Goal: Information Seeking & Learning: Learn about a topic

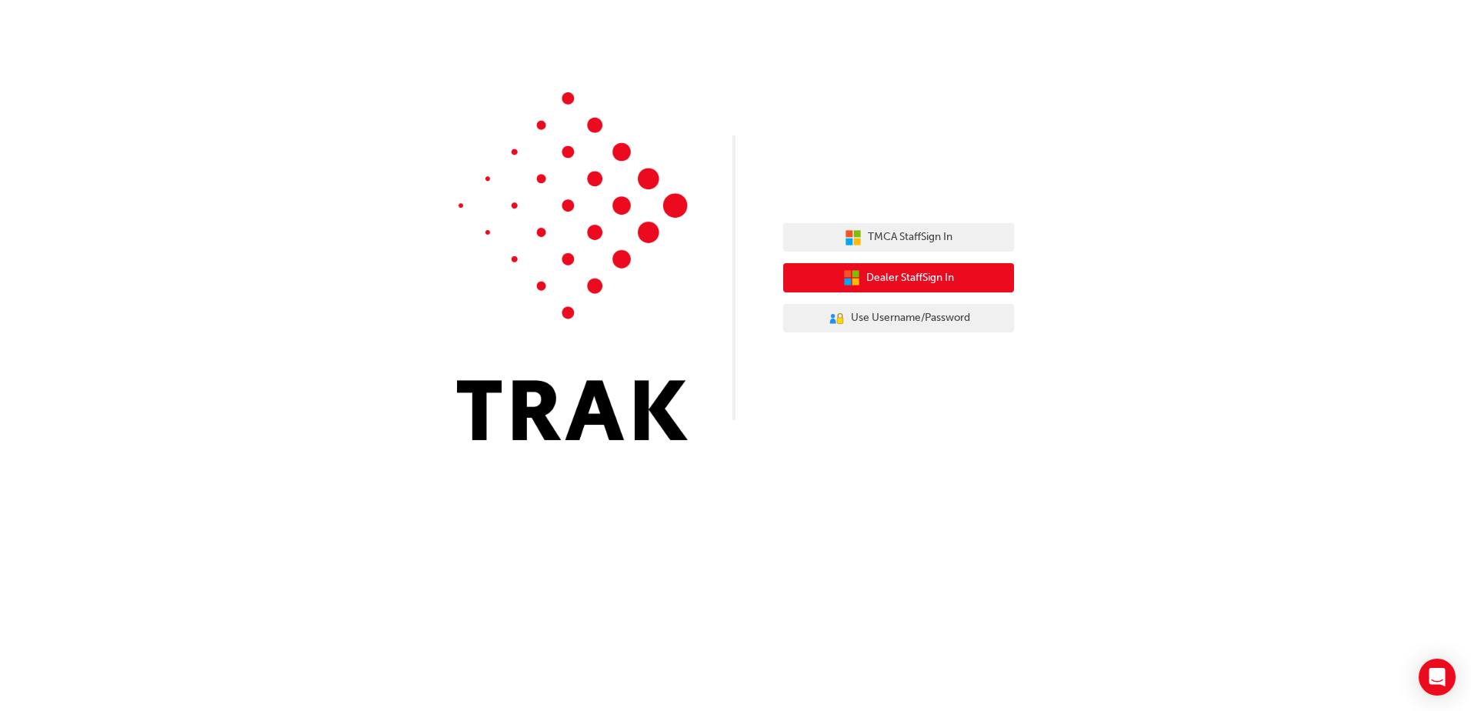
click at [922, 282] on span "Dealer Staff Sign In" at bounding box center [910, 278] width 88 height 18
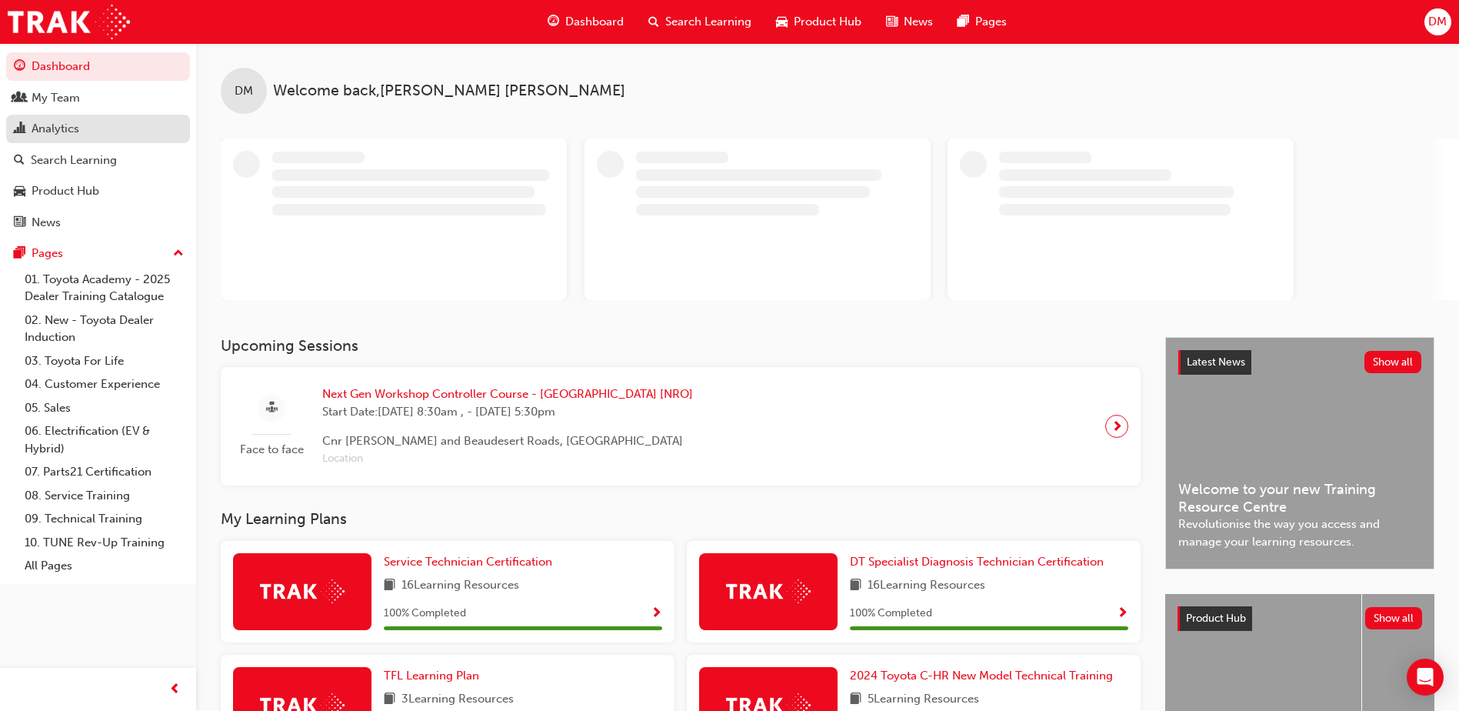
click at [85, 121] on div "Analytics" at bounding box center [98, 128] width 168 height 19
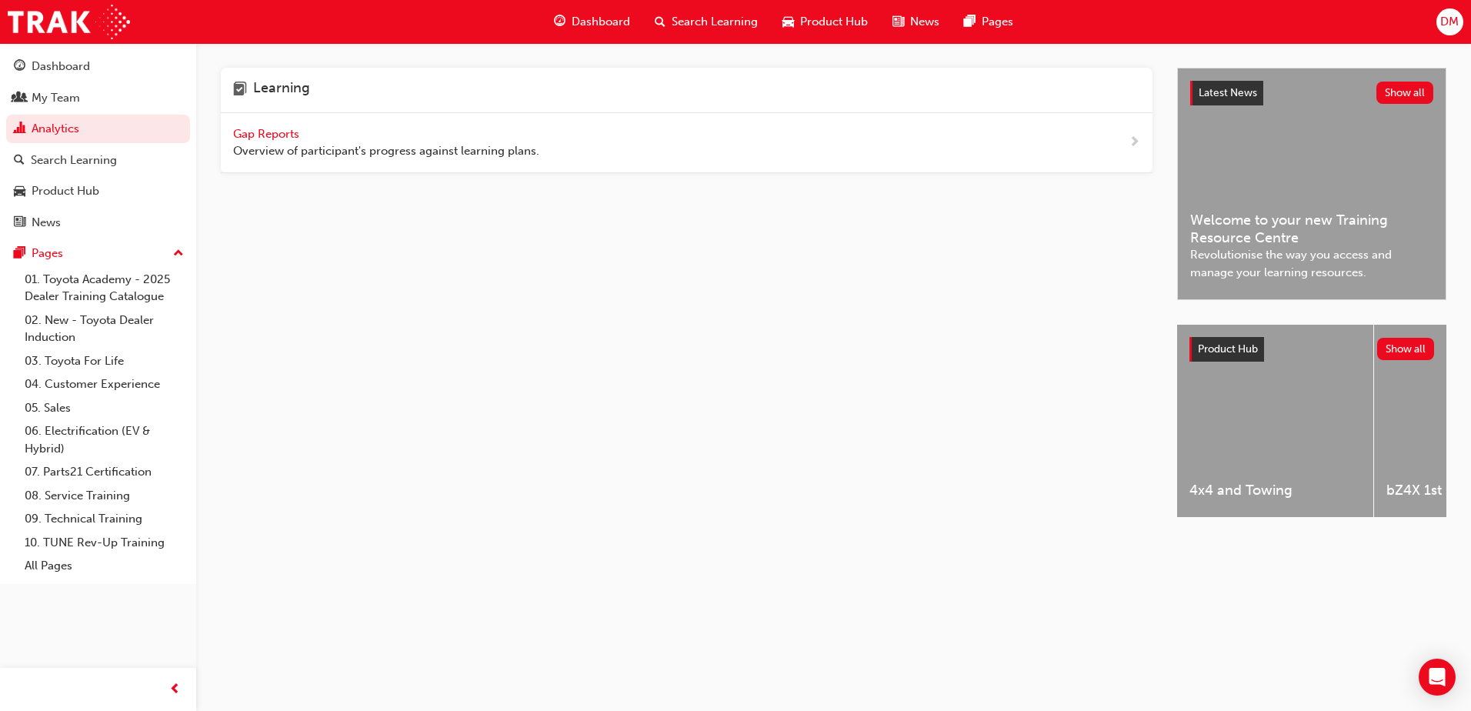
click at [296, 130] on span "Gap Reports" at bounding box center [267, 134] width 69 height 14
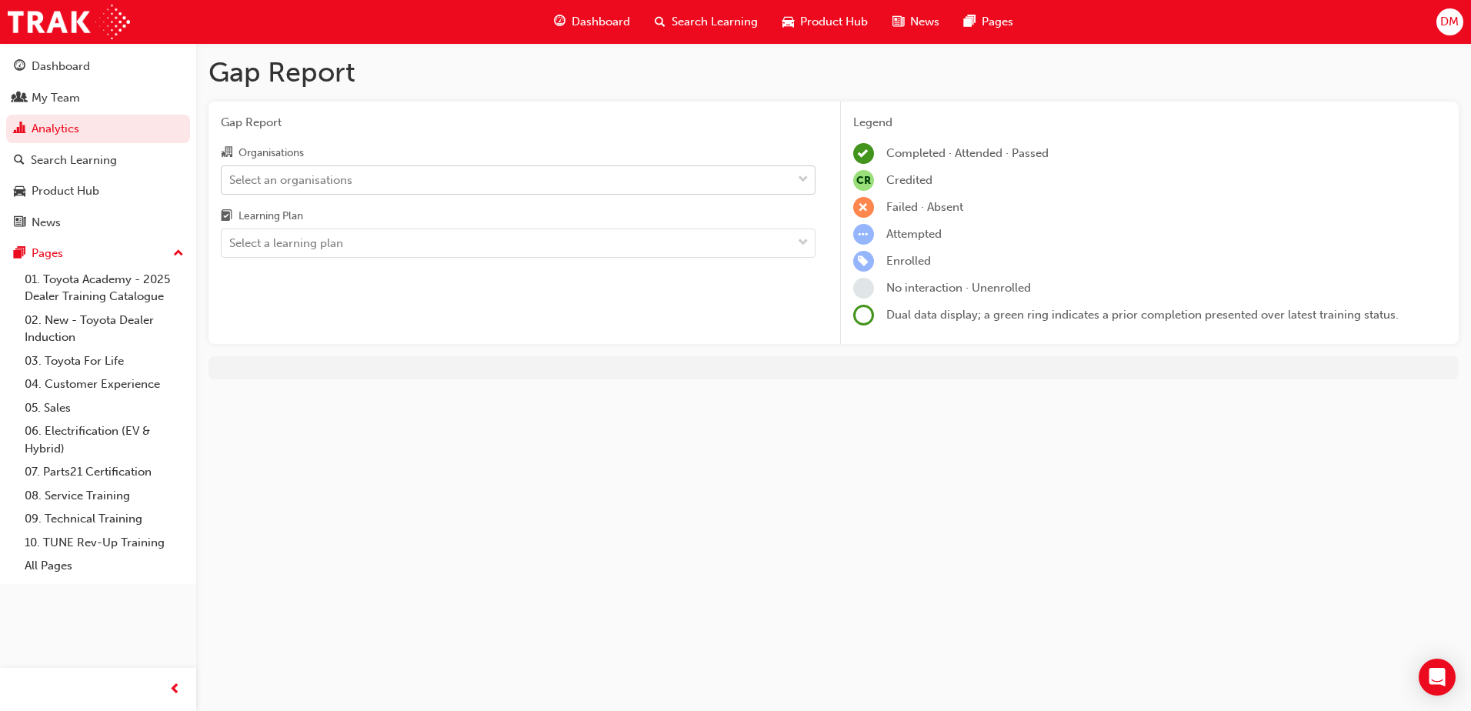
click at [305, 189] on div "Select an organisations" at bounding box center [507, 179] width 570 height 27
click at [231, 185] on input "Organisations Select an organisations" at bounding box center [230, 178] width 2 height 13
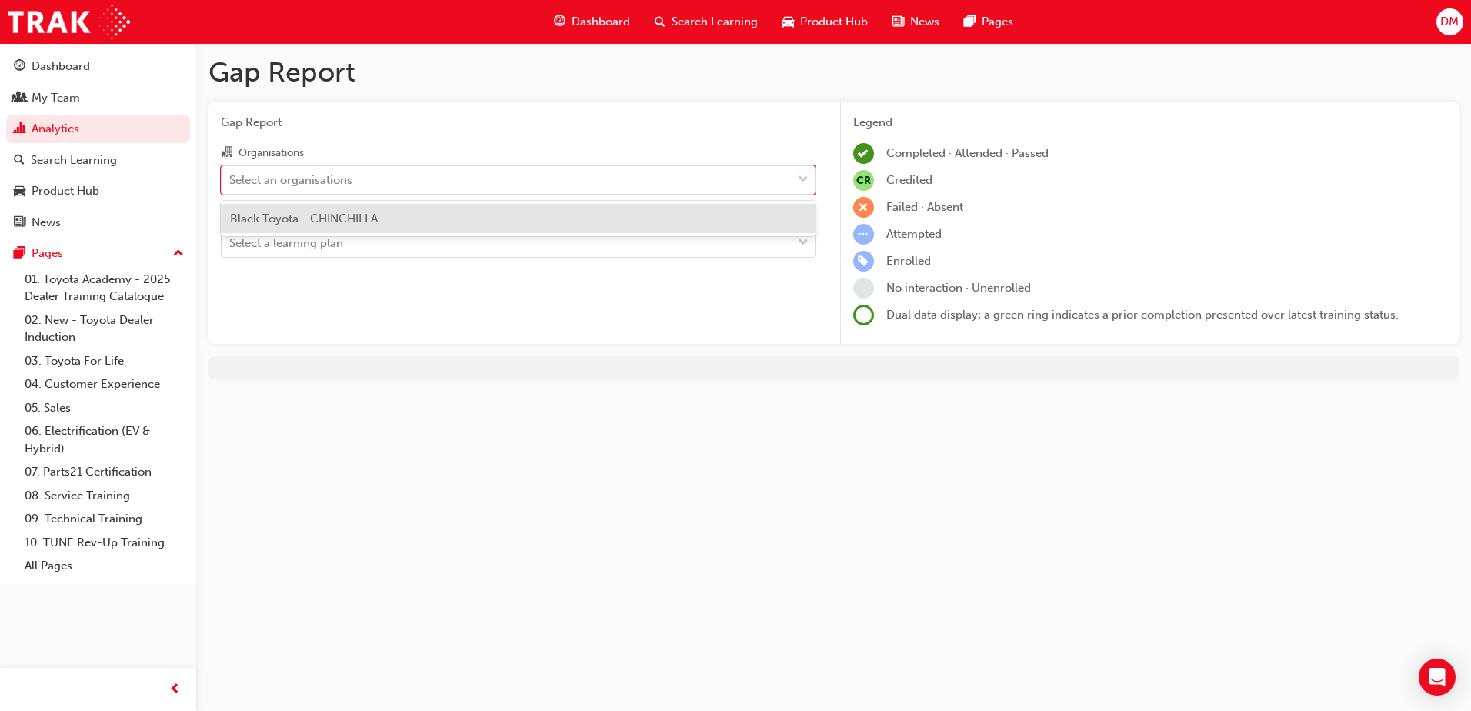
click at [325, 227] on div "Black Toyota - CHINCHILLA" at bounding box center [518, 219] width 595 height 30
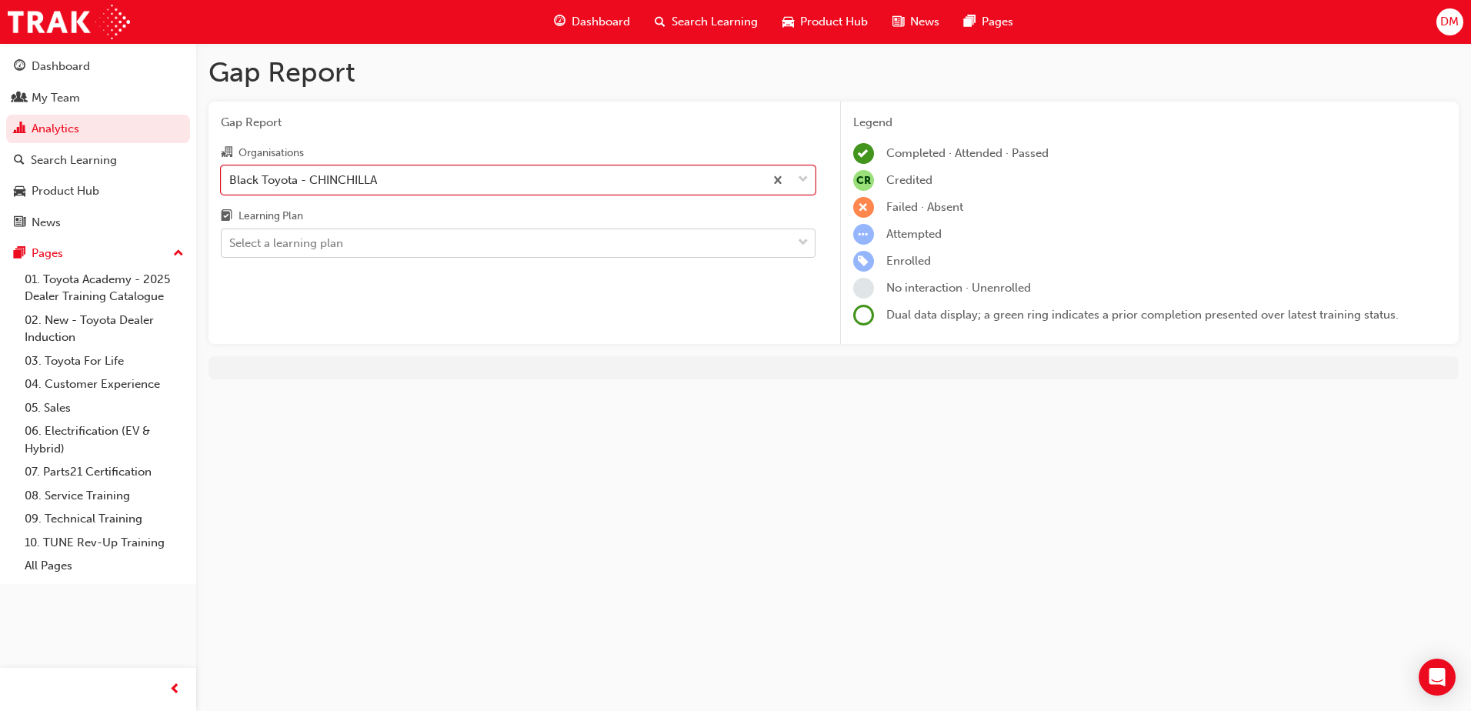
click at [320, 245] on div "Select a learning plan" at bounding box center [286, 244] width 114 height 18
click at [231, 245] on input "Learning Plan Select a learning plan" at bounding box center [230, 242] width 2 height 13
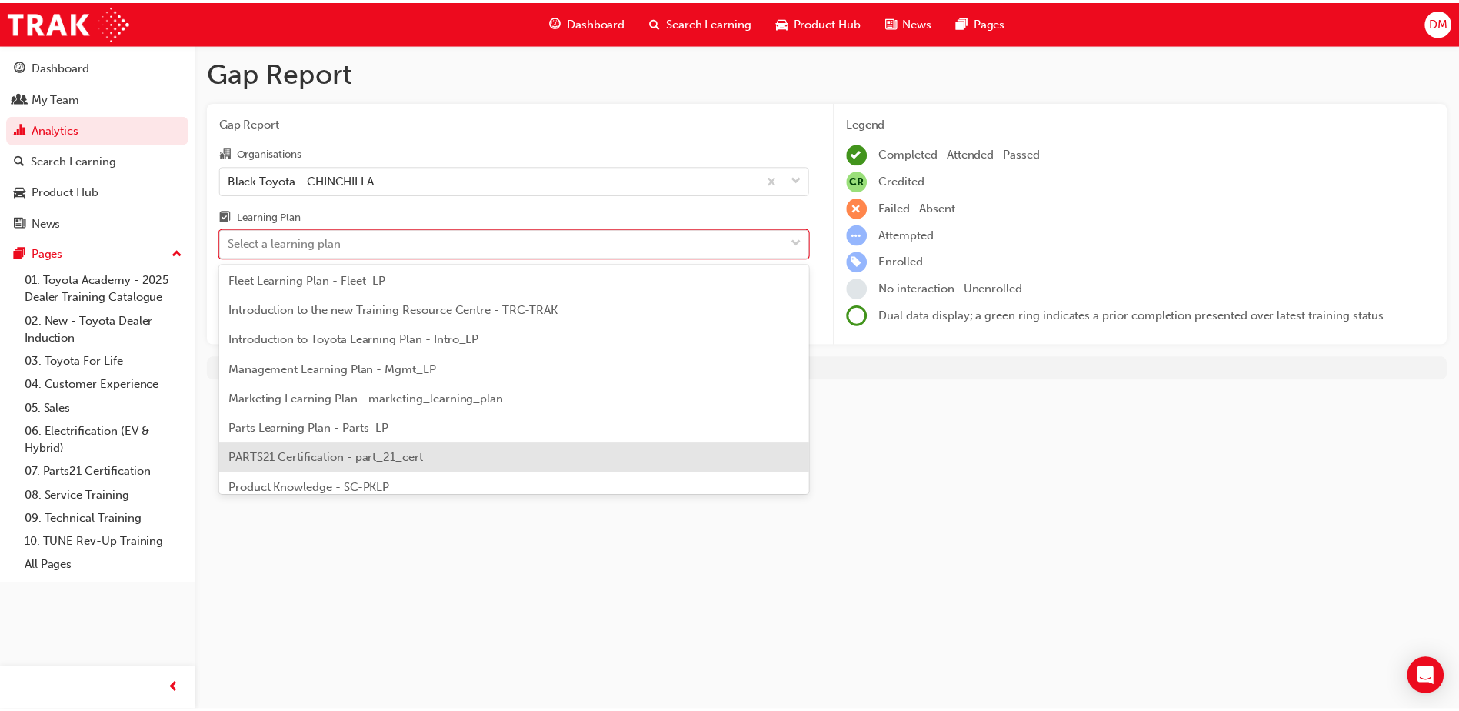
scroll to position [385, 0]
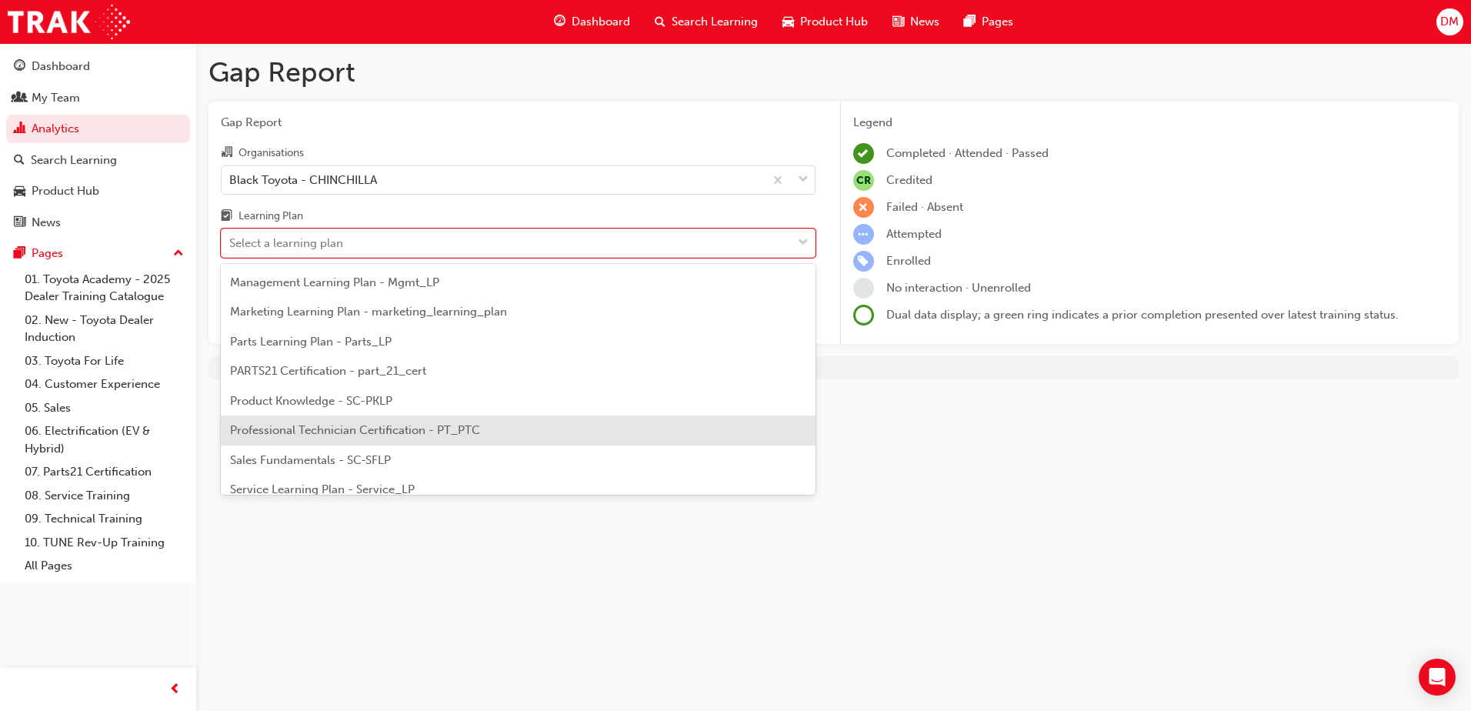
click at [335, 435] on span "Professional Technician Certification - PT_PTC" at bounding box center [355, 430] width 250 height 14
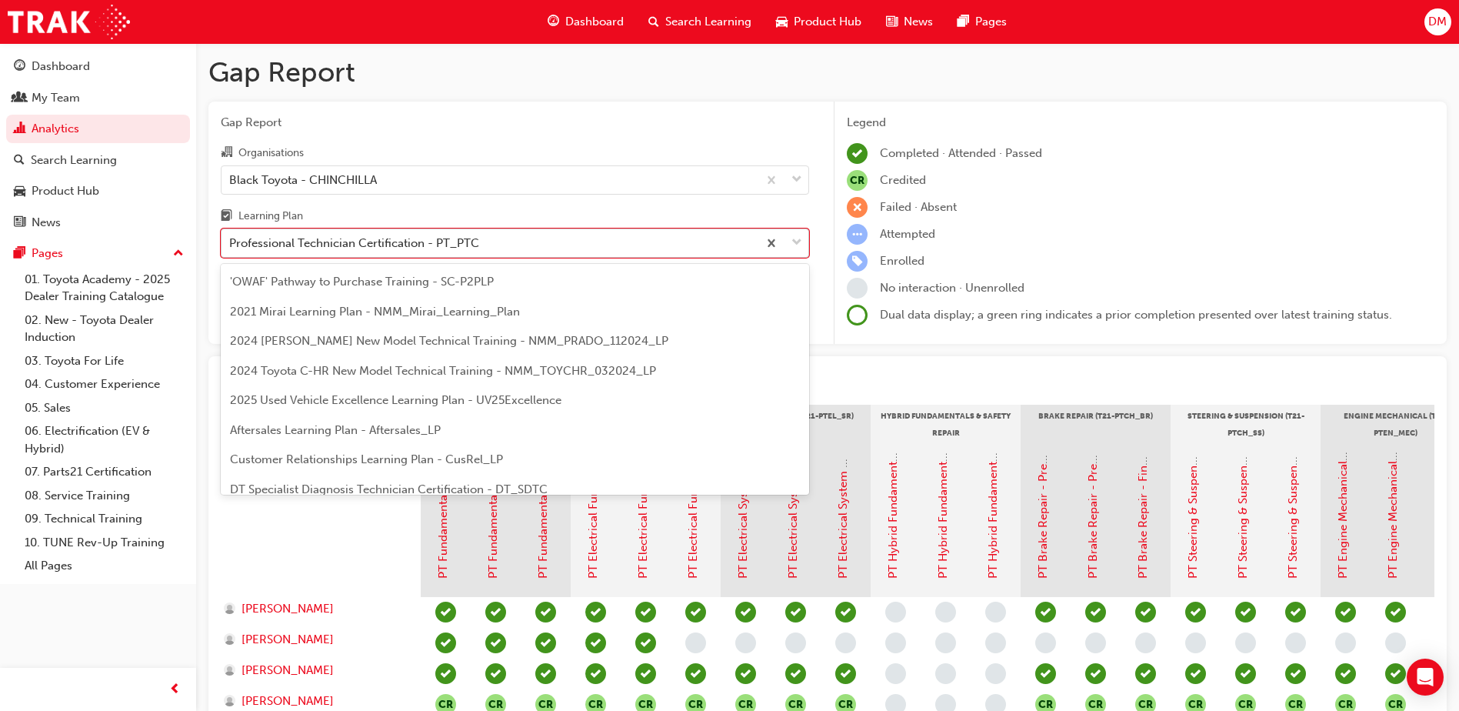
click at [342, 254] on div "Professional Technician Certification - PT_PTC" at bounding box center [490, 243] width 536 height 27
click at [231, 249] on input "Learning Plan option Professional Technician Certification - PT_PTC, selected. …" at bounding box center [230, 242] width 2 height 13
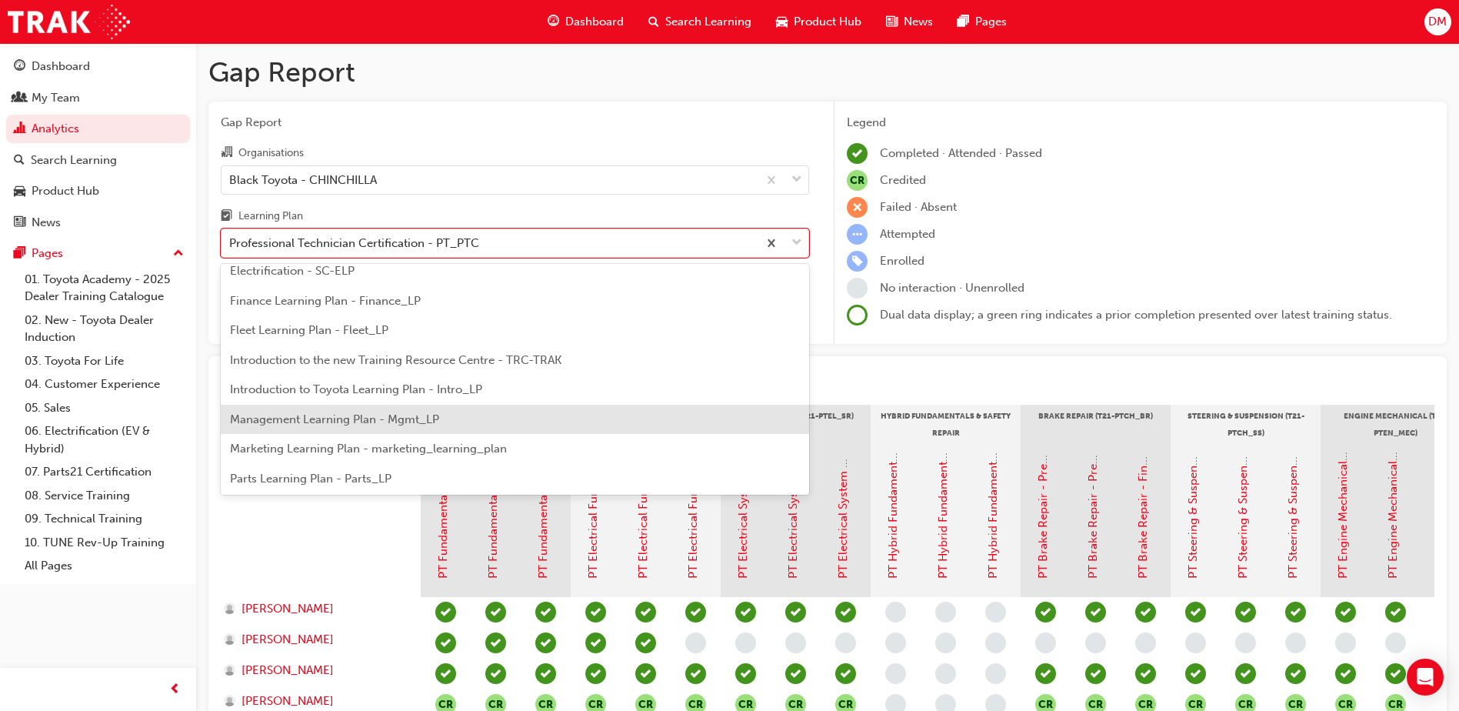
scroll to position [192, 0]
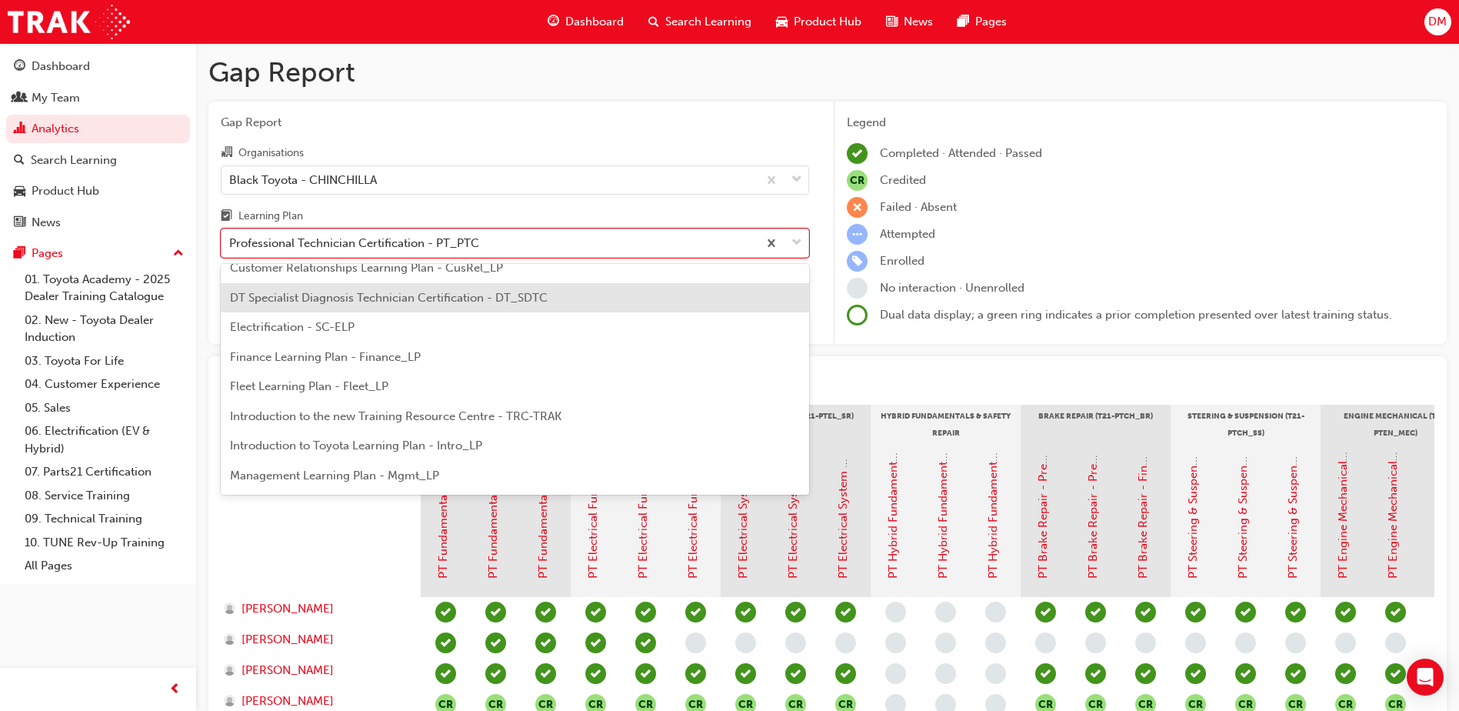
click at [349, 307] on div "DT Specialist Diagnosis Technician Certification - DT_SDTC" at bounding box center [515, 298] width 589 height 30
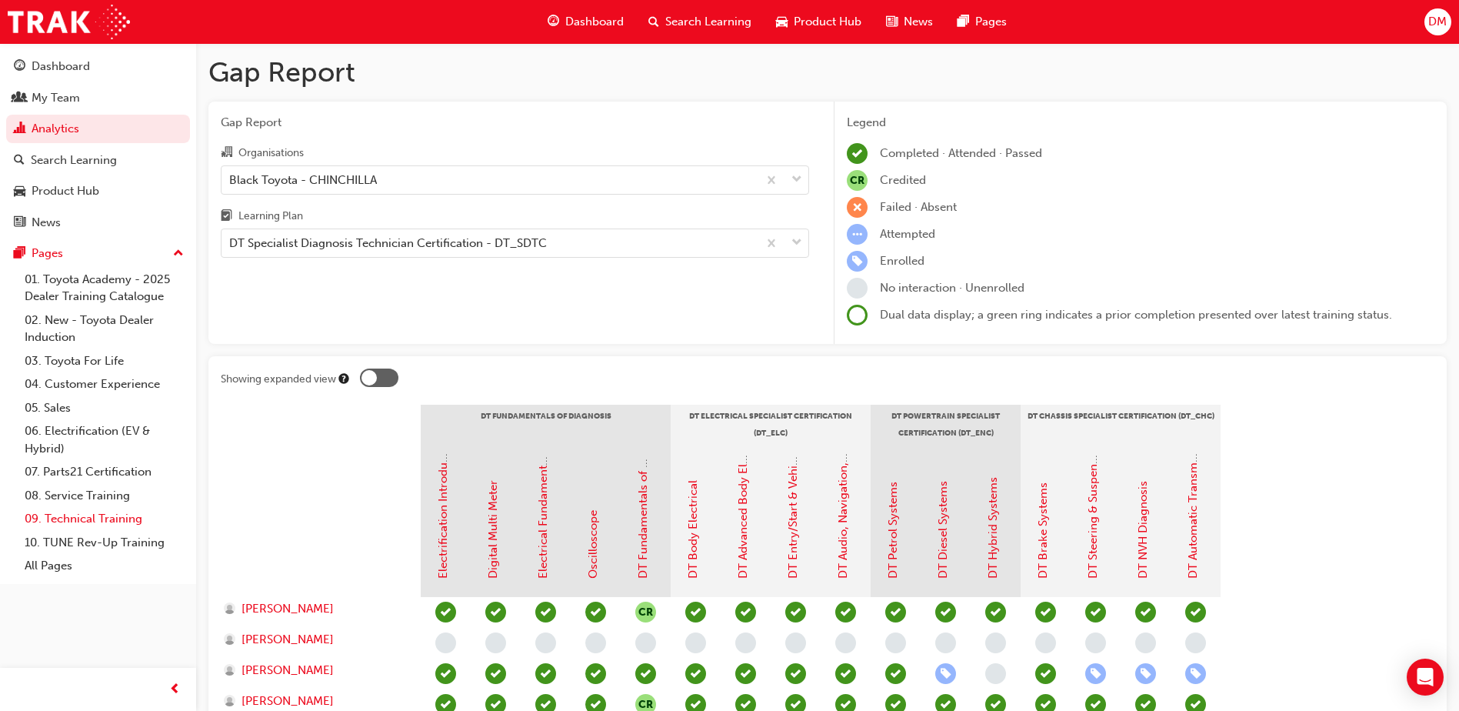
click at [122, 519] on link "09. Technical Training" at bounding box center [104, 519] width 172 height 24
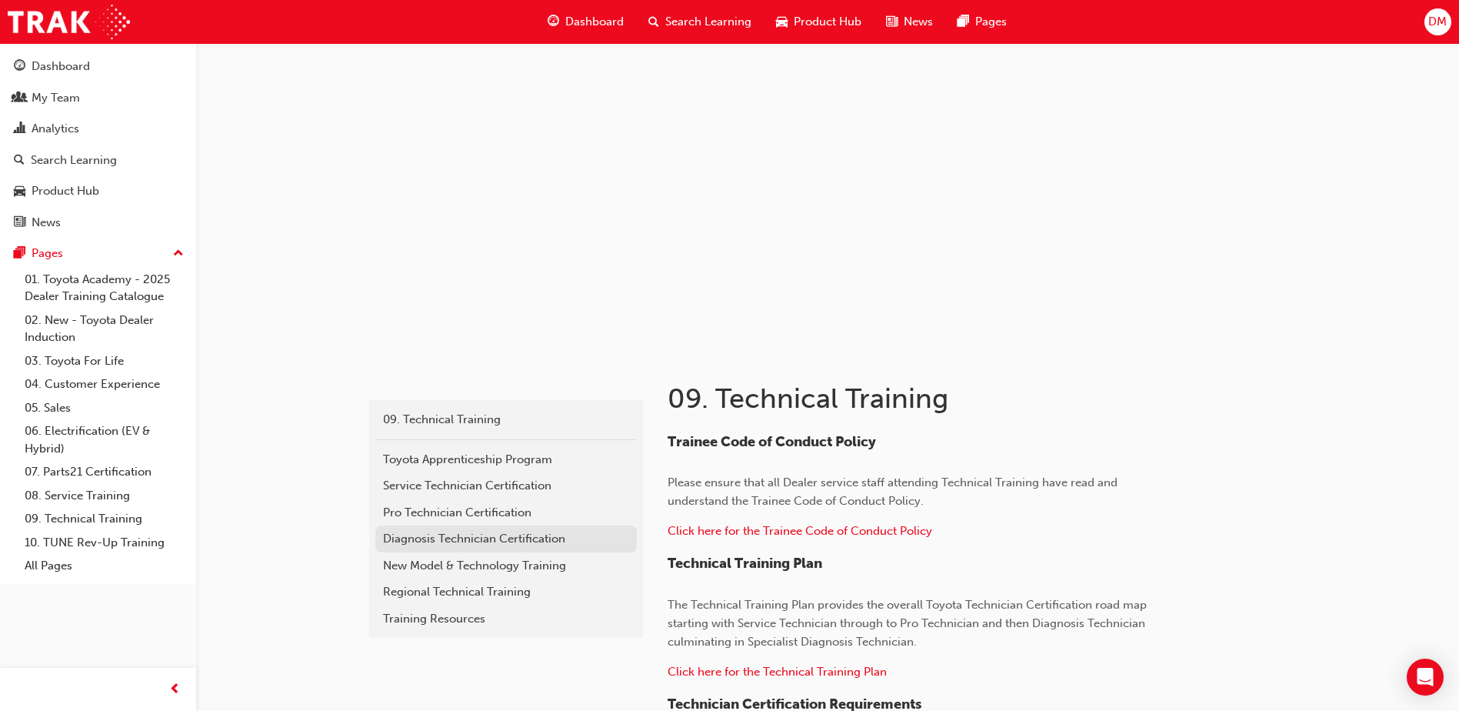
click at [482, 536] on div "Diagnosis Technician Certification" at bounding box center [506, 539] width 246 height 18
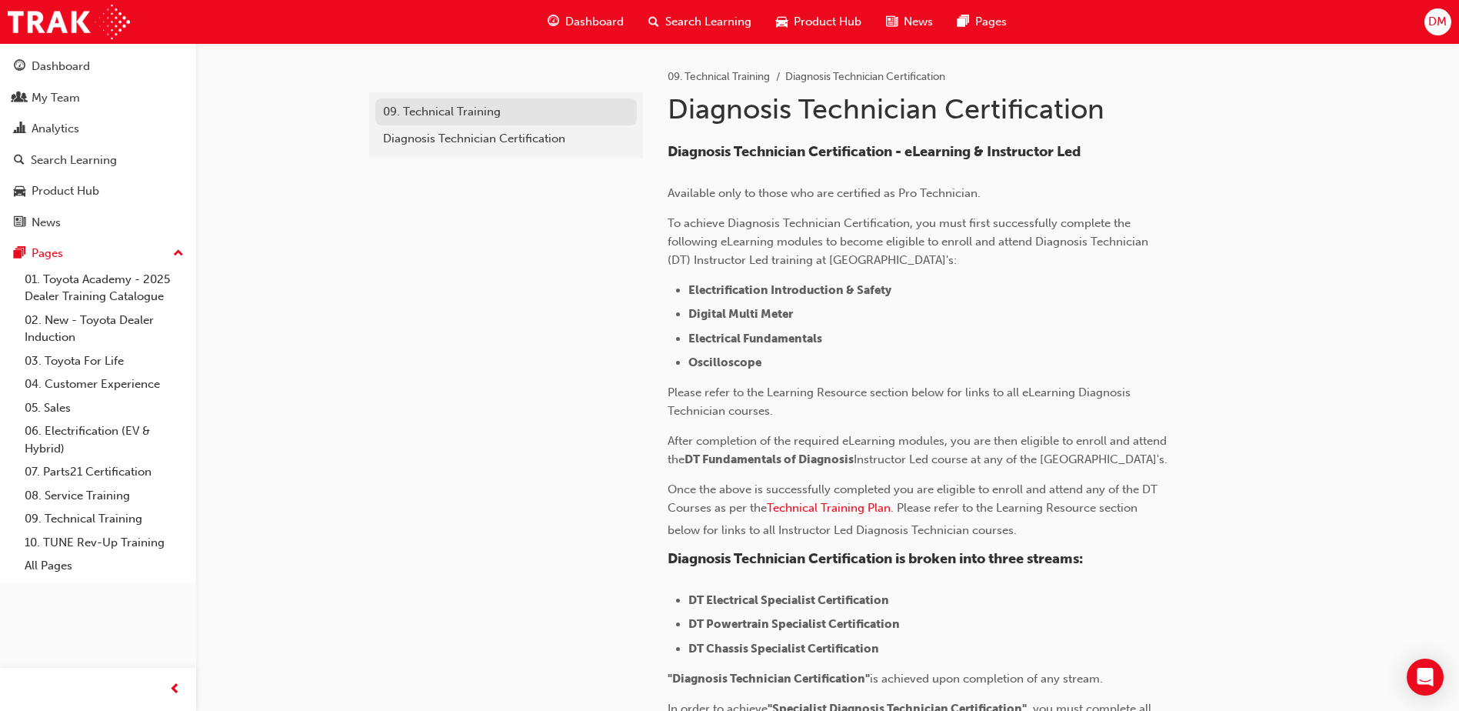
click at [475, 118] on div "09. Technical Training" at bounding box center [506, 112] width 246 height 18
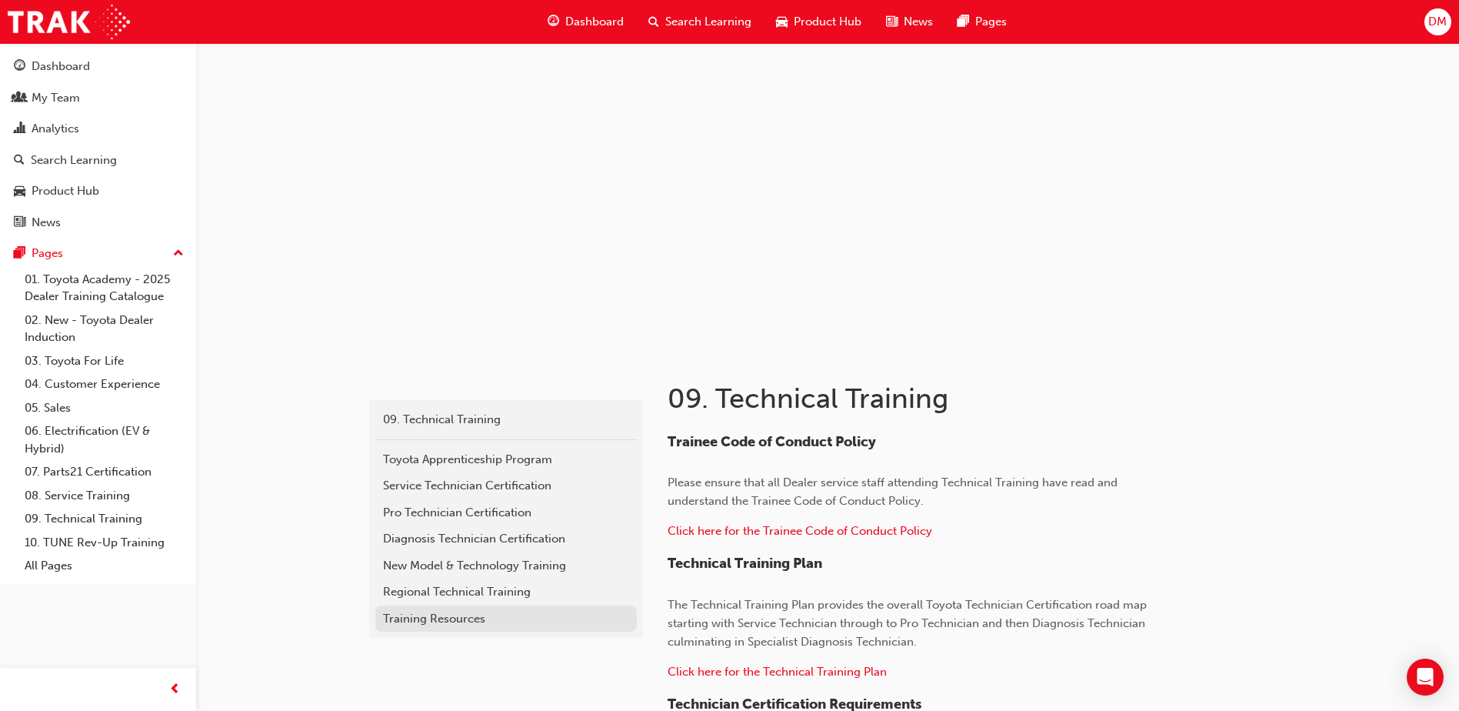
click at [450, 618] on div "Training Resources" at bounding box center [506, 619] width 246 height 18
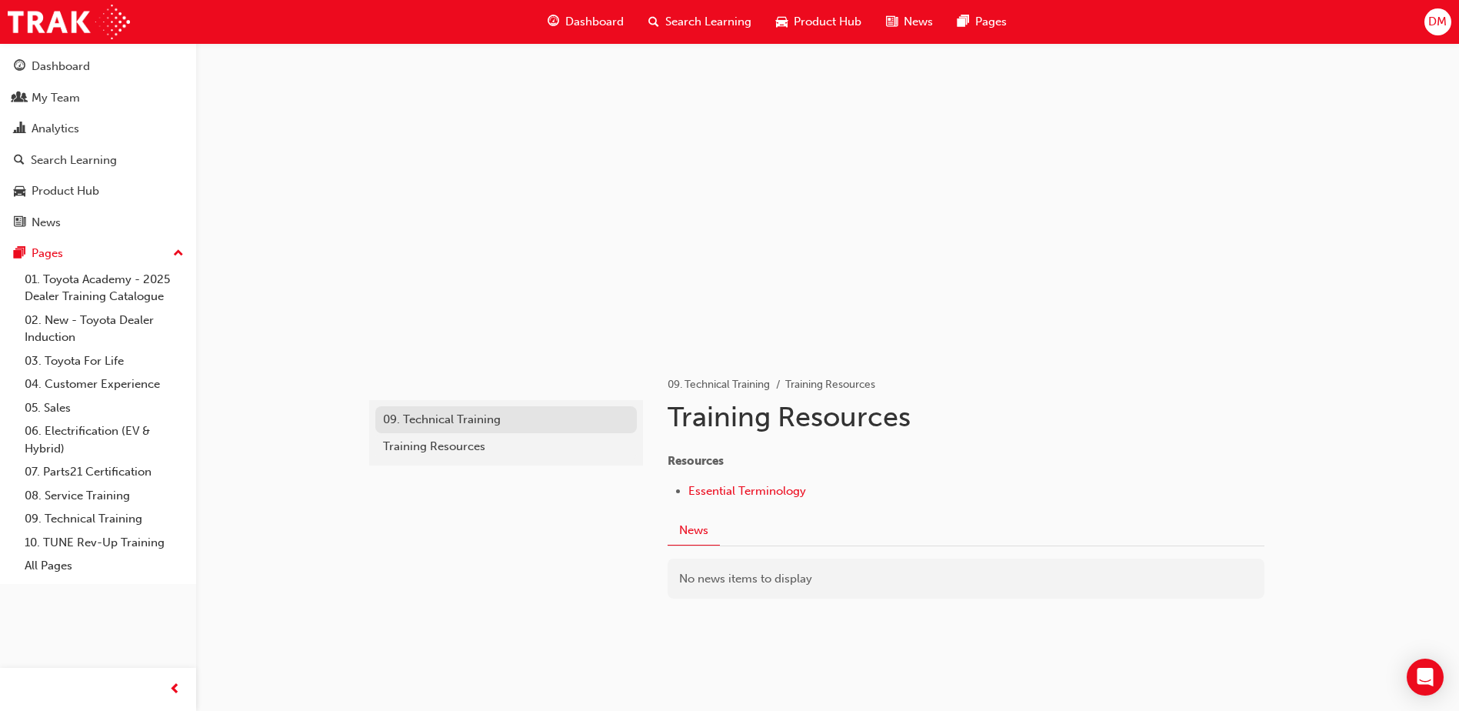
click at [459, 416] on div "09. Technical Training" at bounding box center [506, 420] width 246 height 18
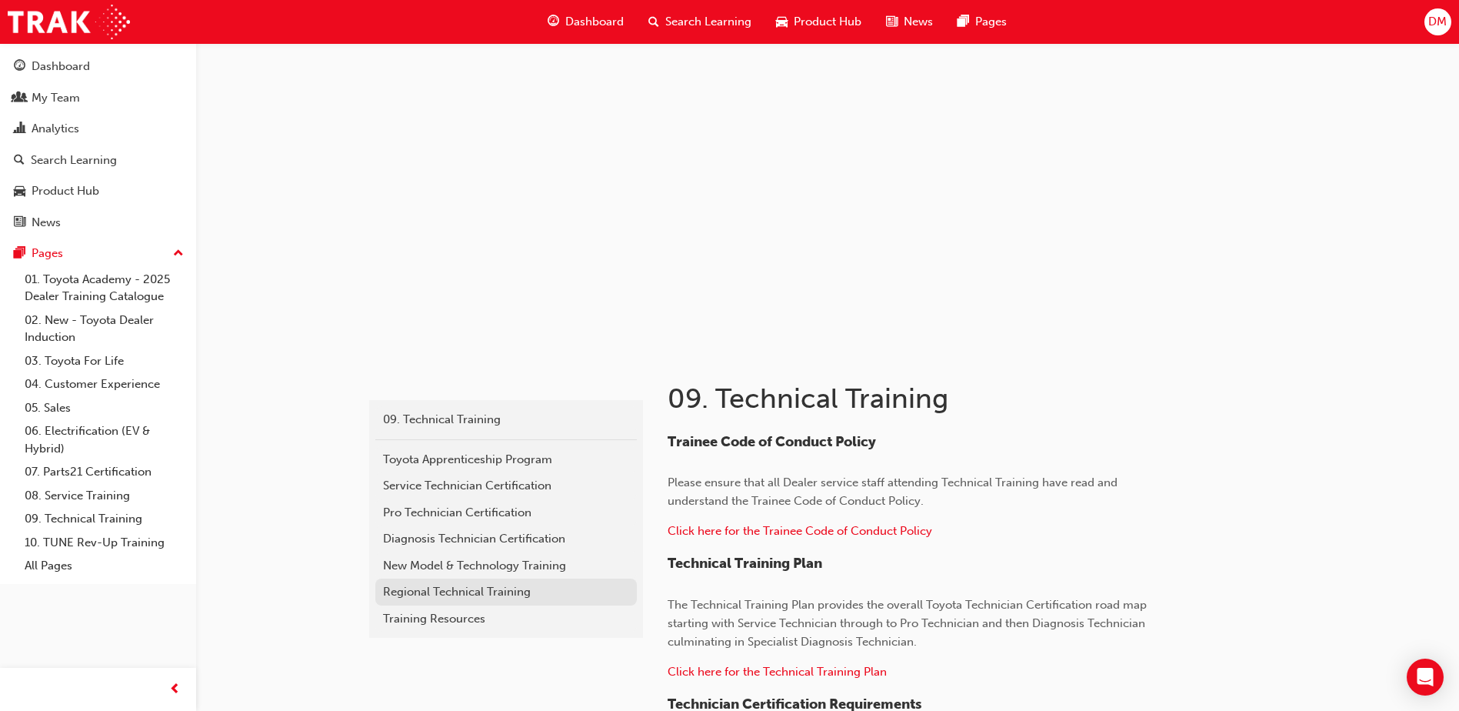
click at [482, 585] on div "Regional Technical Training" at bounding box center [506, 592] width 246 height 18
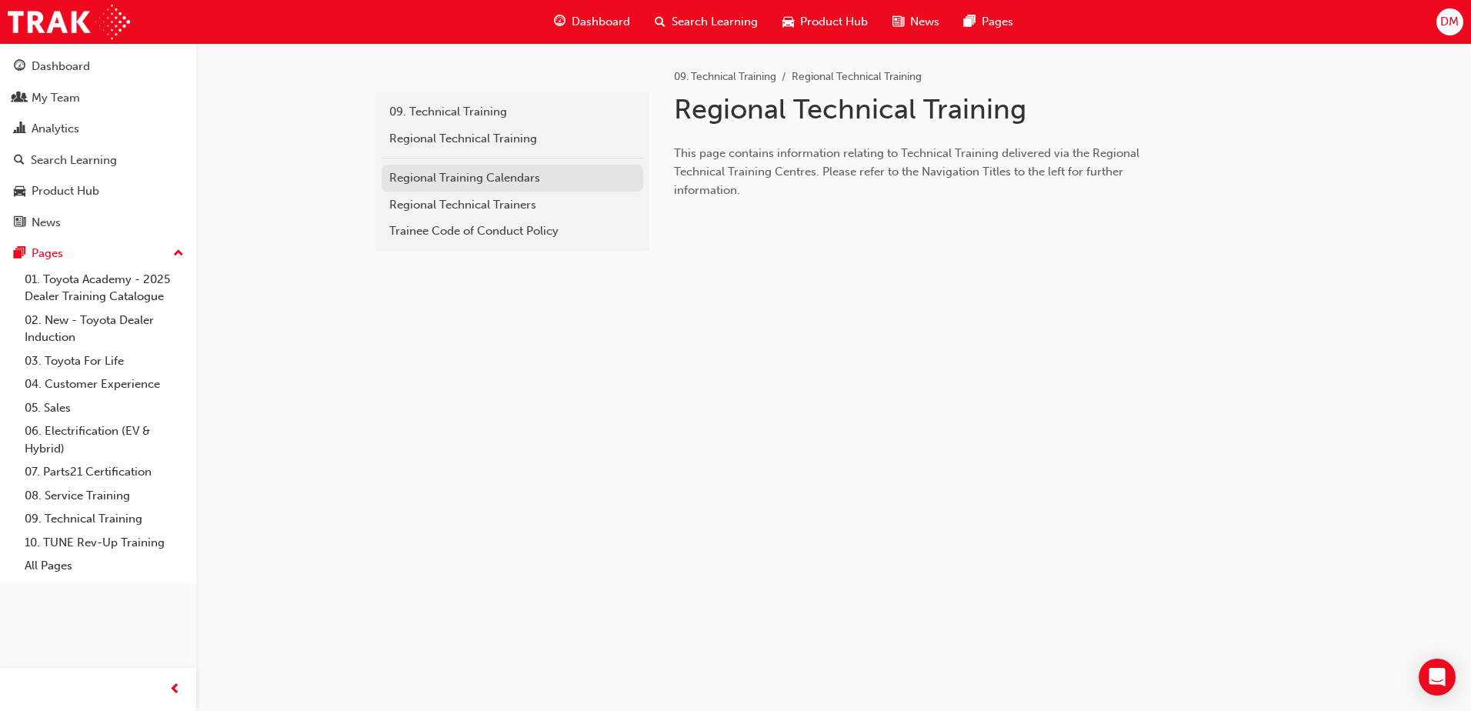
click at [481, 168] on link "Regional Training Calendars" at bounding box center [513, 178] width 262 height 27
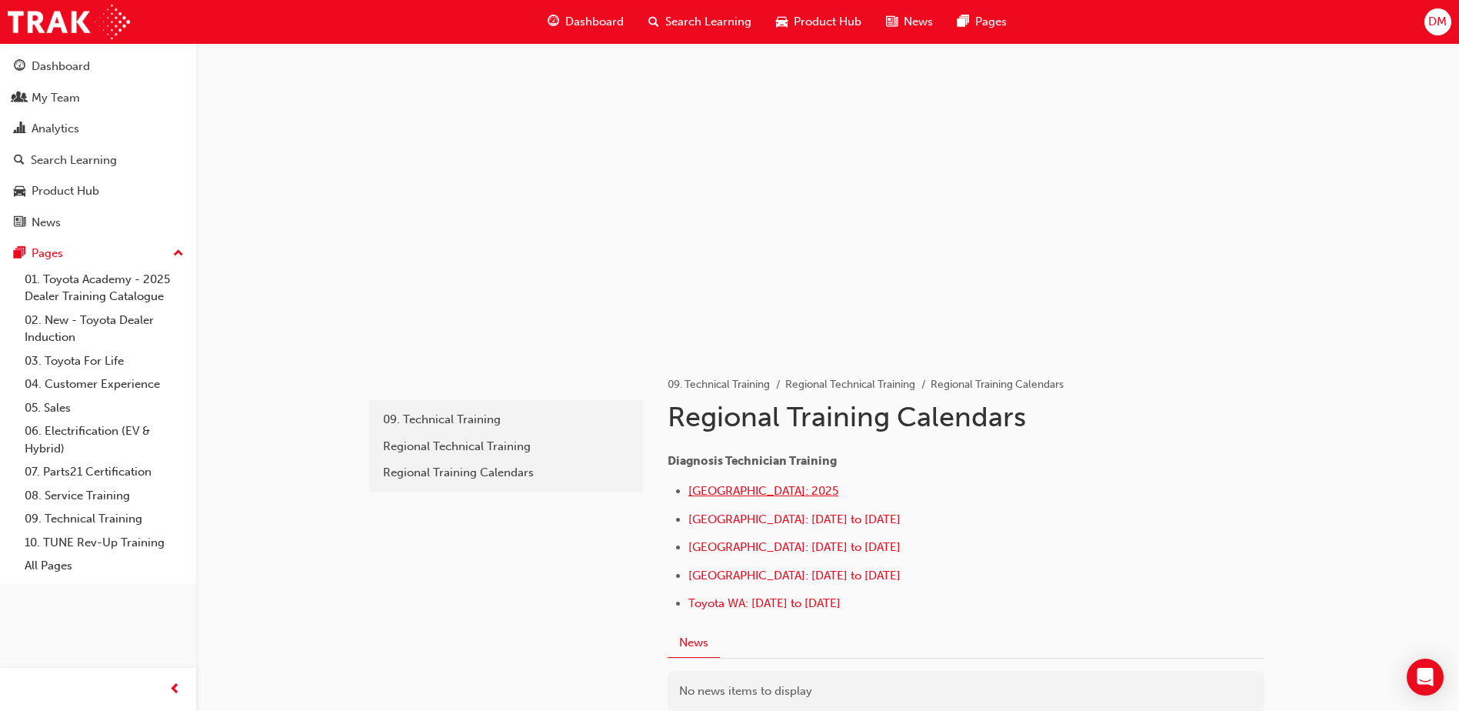
click at [792, 486] on span "Northern Region: 2025" at bounding box center [764, 491] width 150 height 14
